Goal: Transaction & Acquisition: Purchase product/service

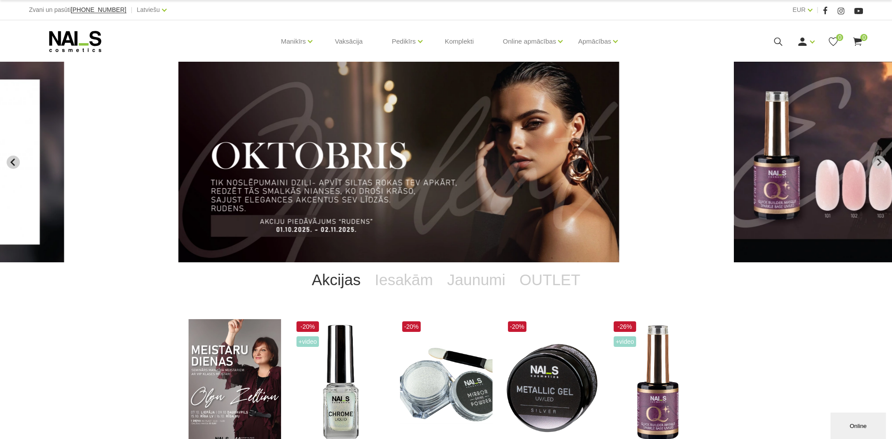
click at [11, 162] on icon "Previous slide" at bounding box center [12, 161] width 4 height 7
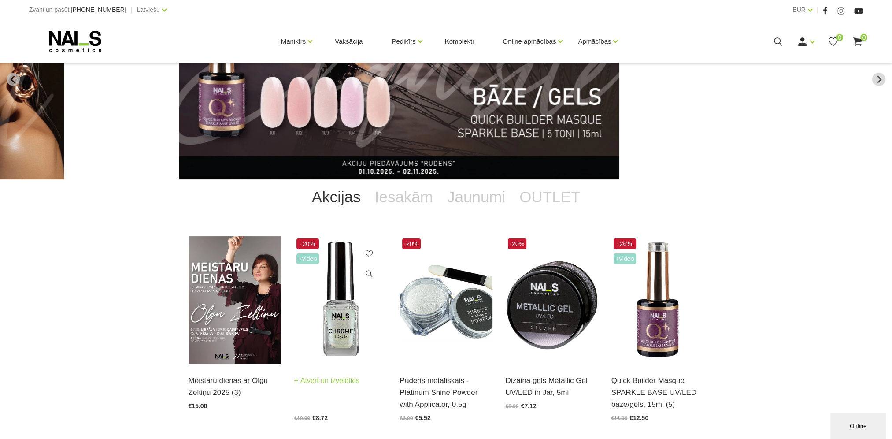
scroll to position [88, 0]
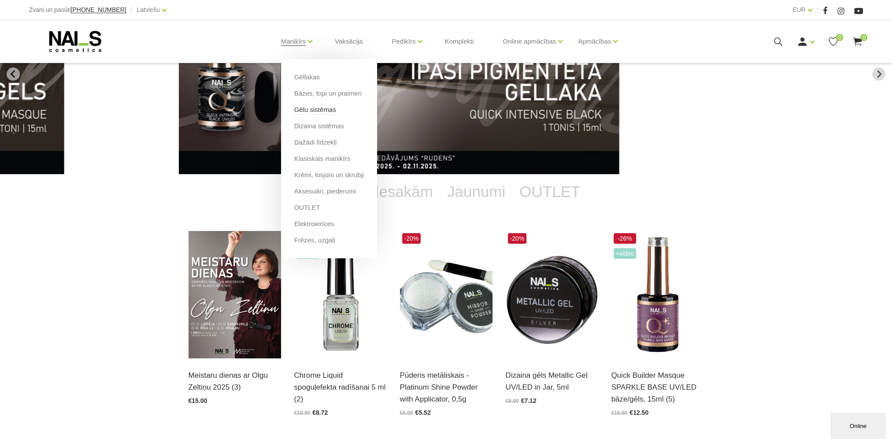
click at [307, 109] on link "Gēlu sistēmas" at bounding box center [315, 110] width 42 height 10
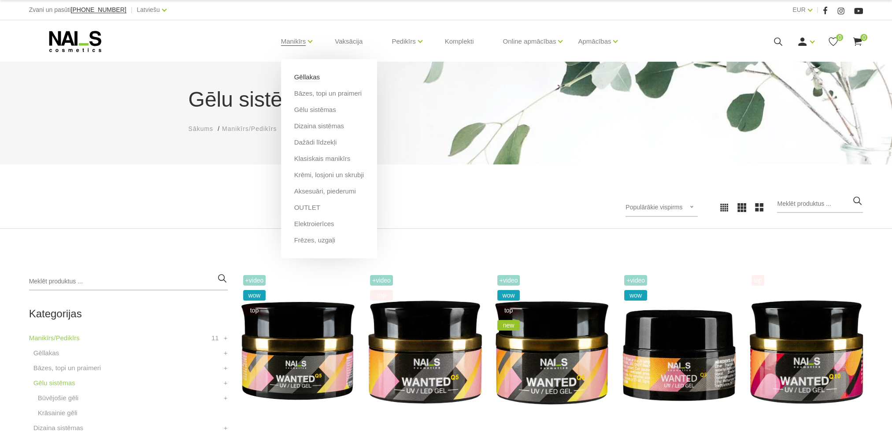
click at [304, 79] on link "Gēllakas" at bounding box center [307, 77] width 26 height 10
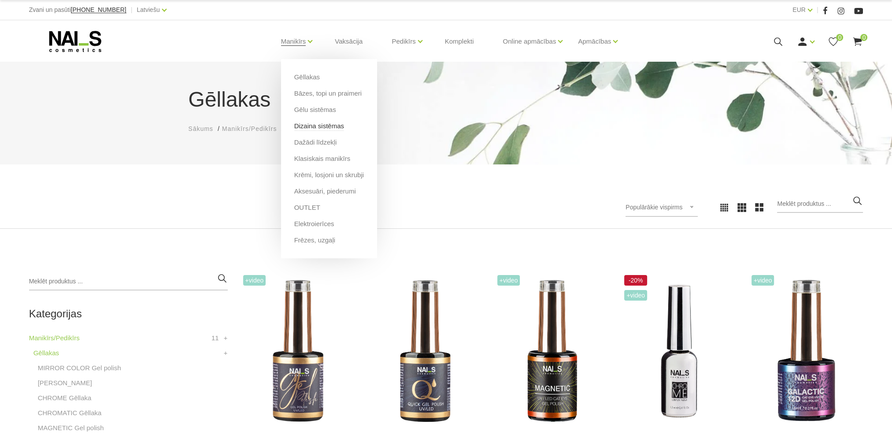
click at [298, 126] on link "Dizaina sistēmas" at bounding box center [319, 126] width 50 height 10
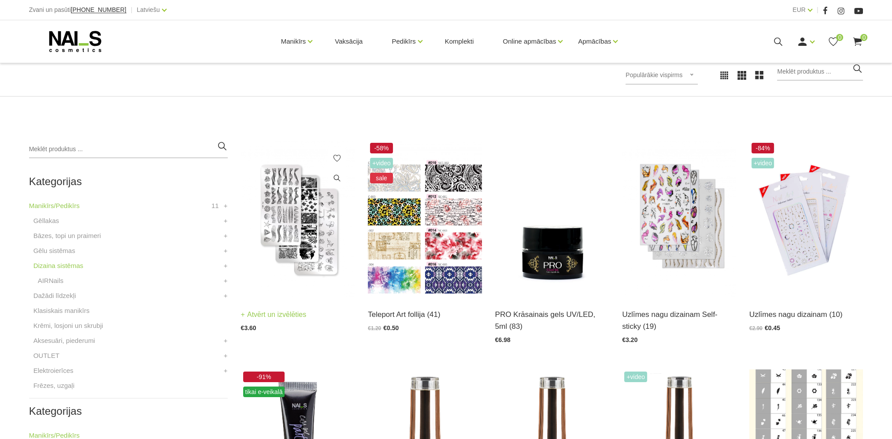
scroll to position [176, 0]
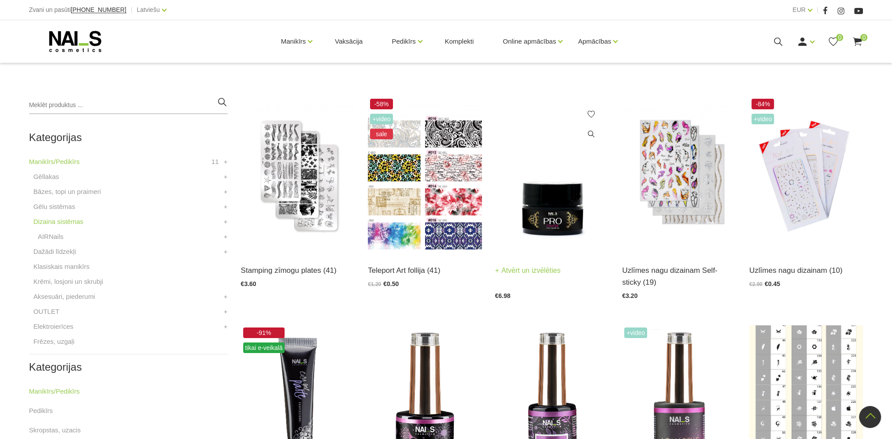
click at [538, 206] on img at bounding box center [552, 174] width 114 height 157
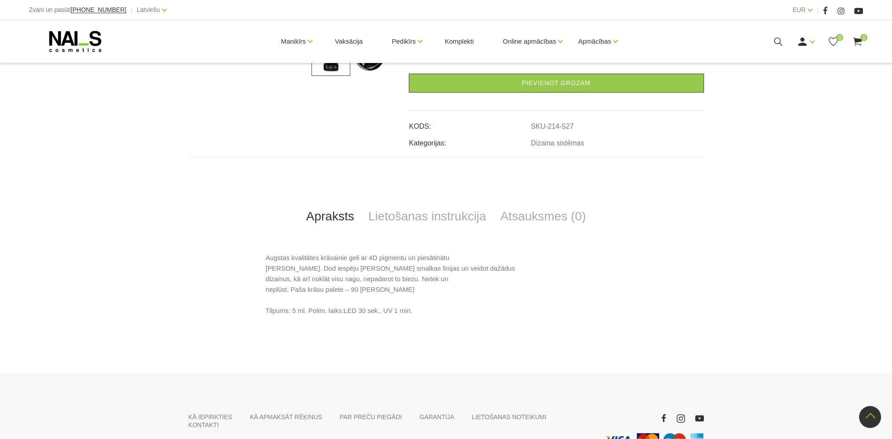
scroll to position [352, 0]
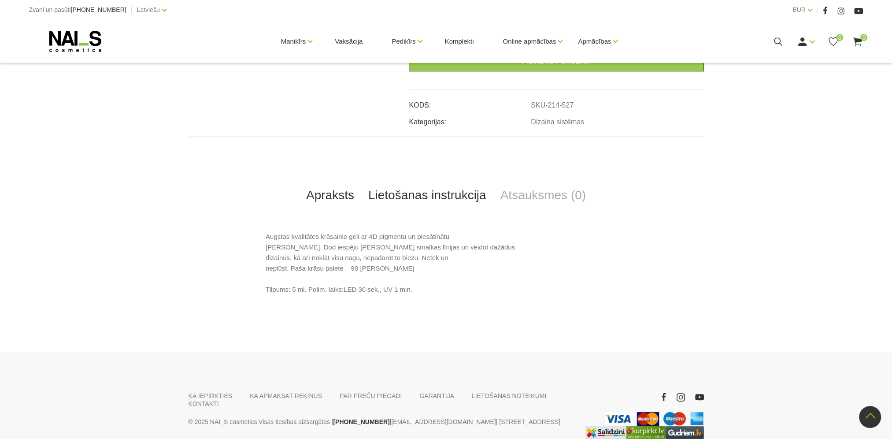
click at [460, 197] on link "Lietošanas instrukcija" at bounding box center [427, 195] width 132 height 29
